Goal: Information Seeking & Learning: Learn about a topic

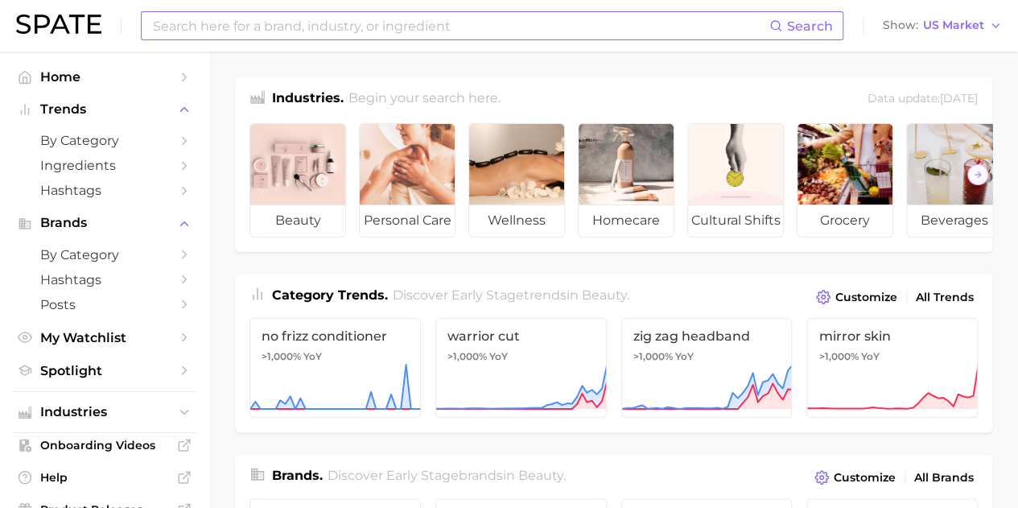
click at [375, 28] on input at bounding box center [460, 25] width 618 height 27
type input "sephora"
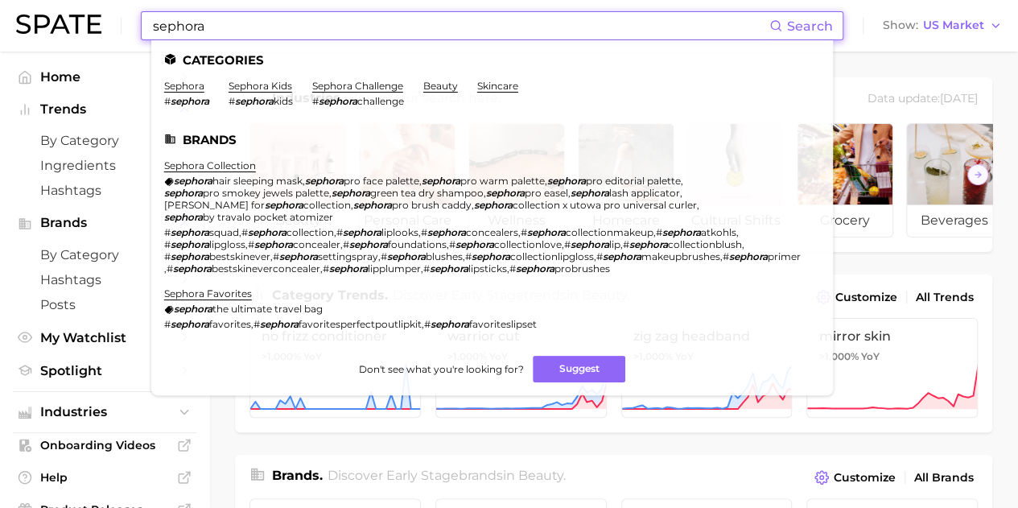
click at [190, 94] on li "sephora # sephora" at bounding box center [186, 93] width 45 height 27
click at [188, 83] on link "sephora" at bounding box center [184, 86] width 40 height 12
